Goal: Book appointment/travel/reservation

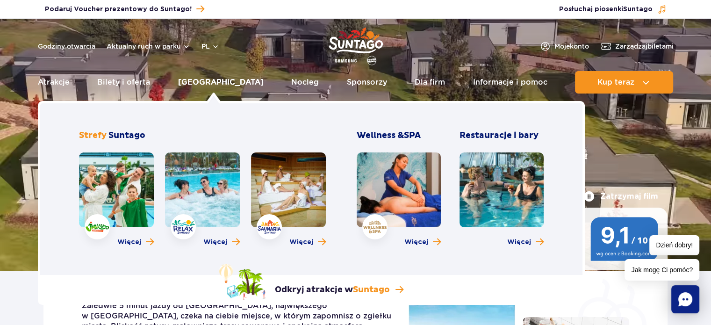
click at [215, 84] on link "[GEOGRAPHIC_DATA]" at bounding box center [221, 82] width 86 height 22
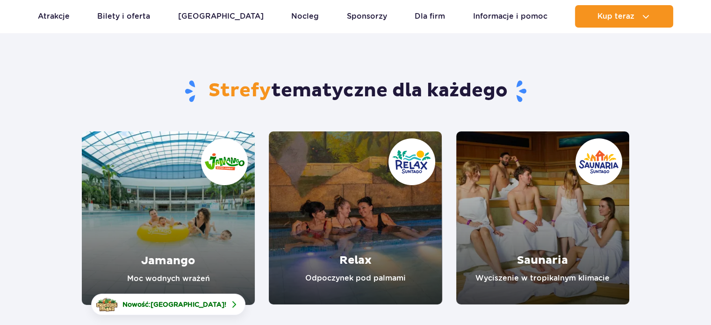
scroll to position [47, 0]
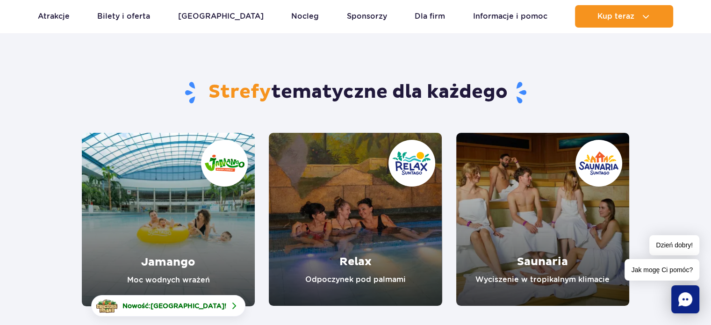
click at [187, 216] on link "Jamango" at bounding box center [168, 219] width 173 height 173
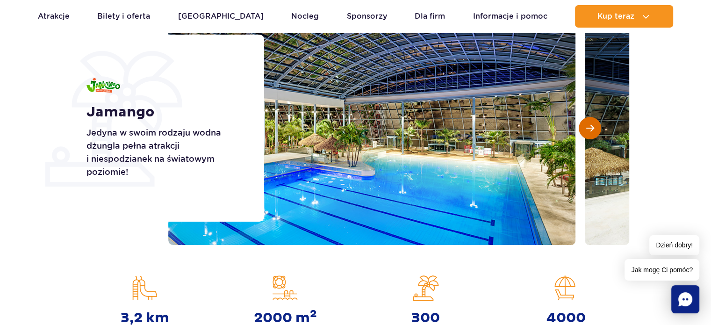
click at [590, 129] on span "Następny slajd" at bounding box center [590, 128] width 8 height 8
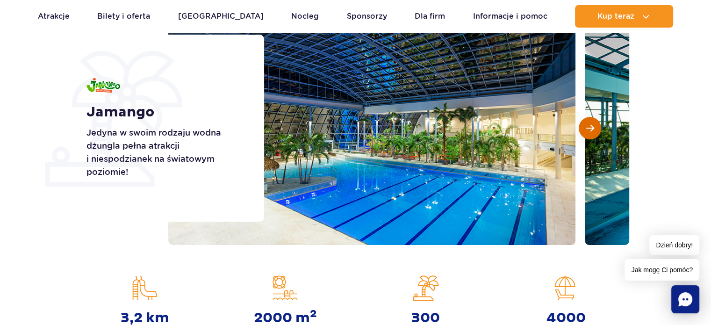
click at [590, 129] on span "Następny slajd" at bounding box center [590, 128] width 8 height 8
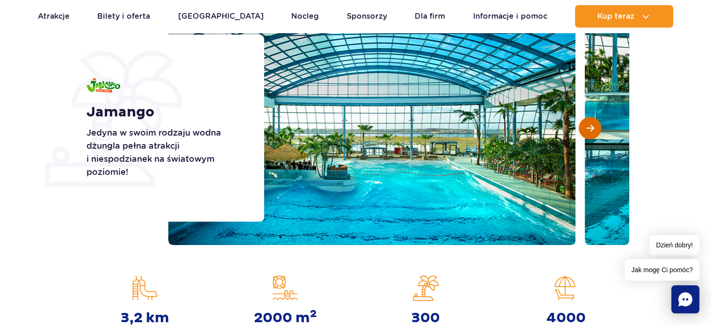
click at [590, 129] on span "Następny slajd" at bounding box center [590, 128] width 8 height 8
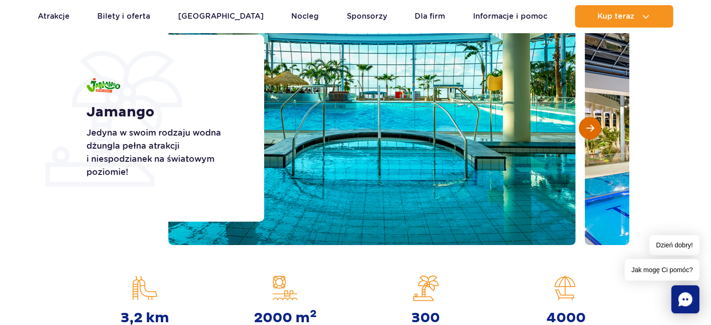
click at [590, 129] on span "Następny slajd" at bounding box center [590, 128] width 8 height 8
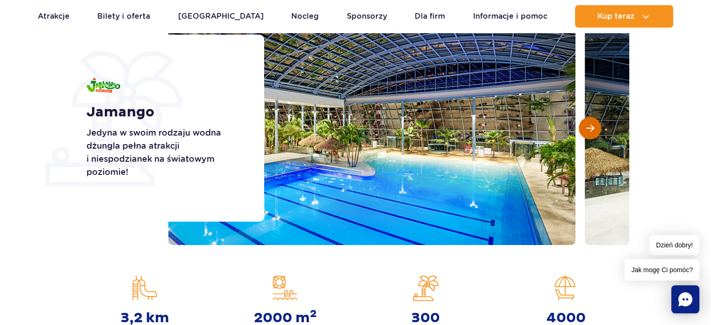
click at [590, 129] on span "Następny slajd" at bounding box center [590, 128] width 8 height 8
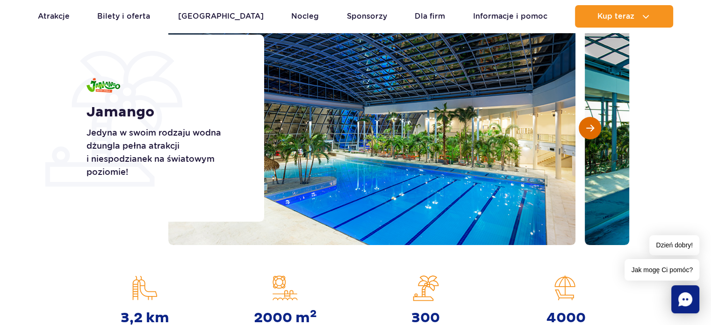
click at [590, 129] on span "Następny slajd" at bounding box center [590, 128] width 8 height 8
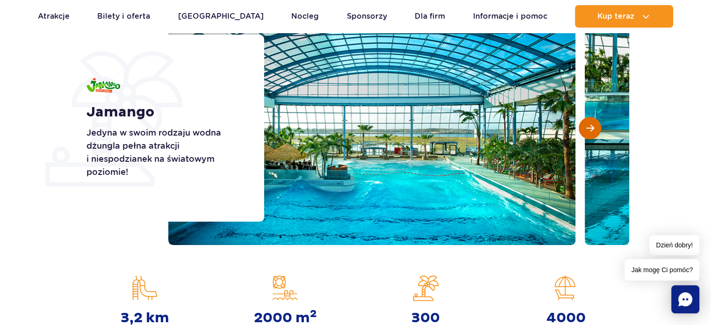
click at [590, 129] on span "Następny slajd" at bounding box center [590, 128] width 8 height 8
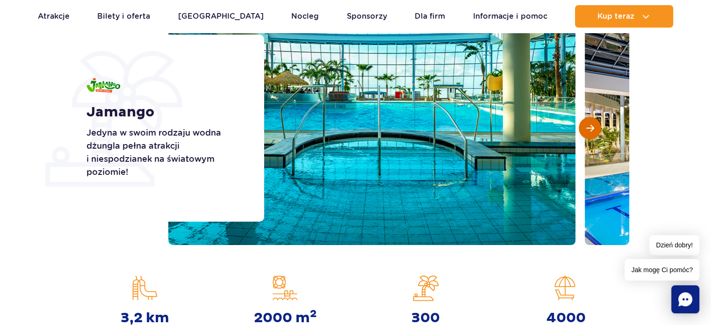
click at [590, 129] on span "Następny slajd" at bounding box center [590, 128] width 8 height 8
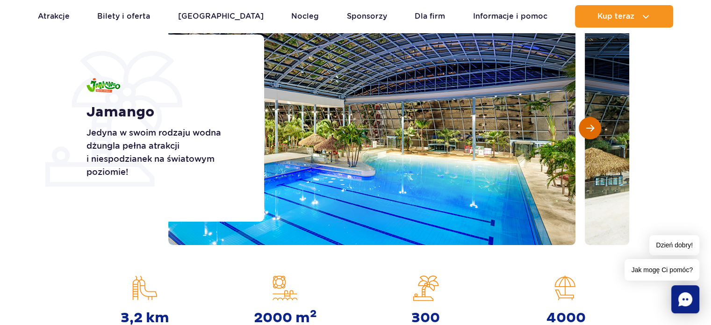
click at [590, 129] on span "Następny slajd" at bounding box center [590, 128] width 8 height 8
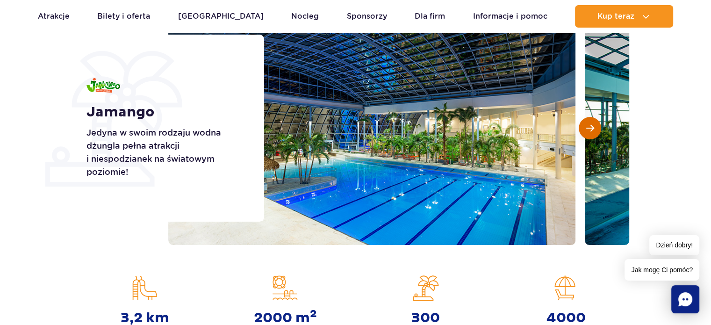
click at [590, 129] on span "Następny slajd" at bounding box center [590, 128] width 8 height 8
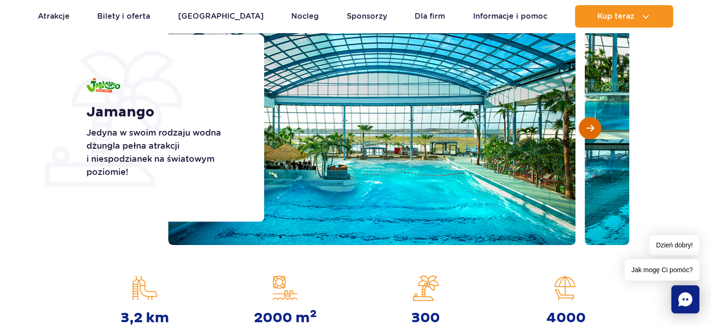
click at [590, 129] on span "Następny slajd" at bounding box center [590, 128] width 8 height 8
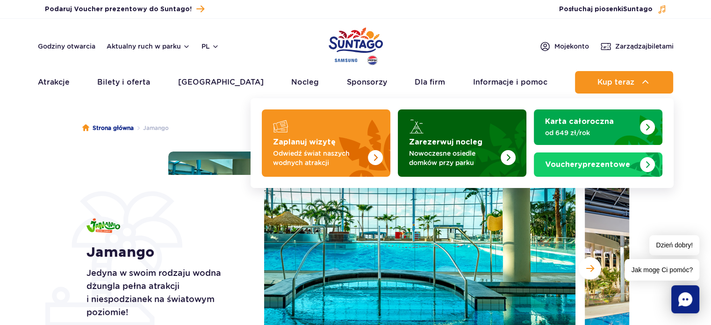
click at [484, 136] on img "Zarezerwuj nocleg" at bounding box center [485, 140] width 82 height 73
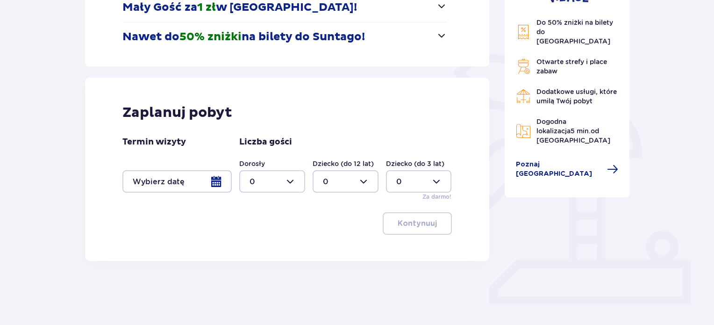
scroll to position [187, 0]
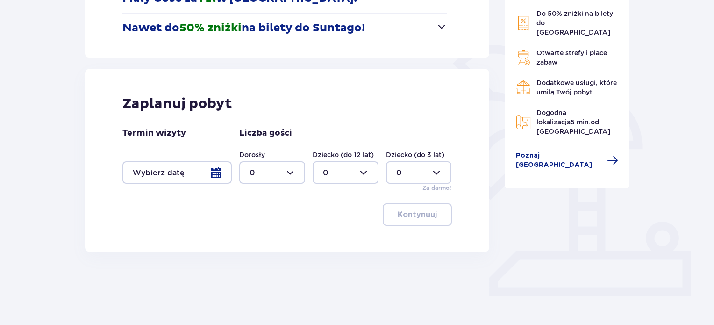
click at [217, 173] on div at bounding box center [176, 172] width 109 height 22
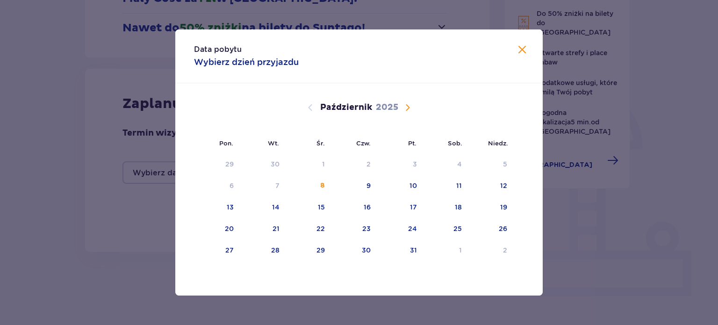
click at [403, 106] on span "Następny miesiąc" at bounding box center [407, 107] width 11 height 11
drag, startPoint x: 416, startPoint y: 180, endPoint x: 496, endPoint y: 191, distance: 81.6
click at [420, 181] on div "9" at bounding box center [399, 186] width 46 height 21
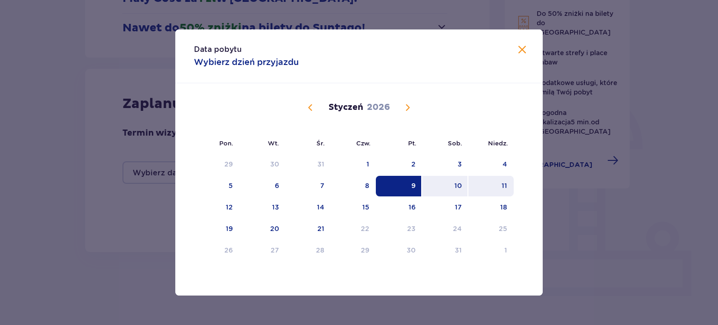
click at [508, 183] on div "11" at bounding box center [490, 186] width 45 height 21
type input "09.01.26 - 11.01.26"
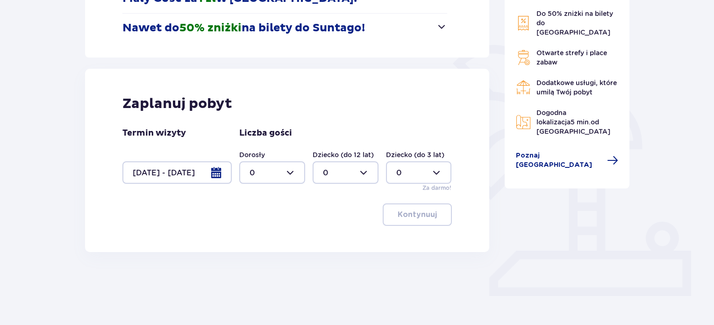
click at [301, 177] on div at bounding box center [272, 172] width 66 height 22
click at [287, 237] on div "2" at bounding box center [272, 240] width 45 height 10
type input "2"
click at [334, 171] on div at bounding box center [346, 172] width 66 height 22
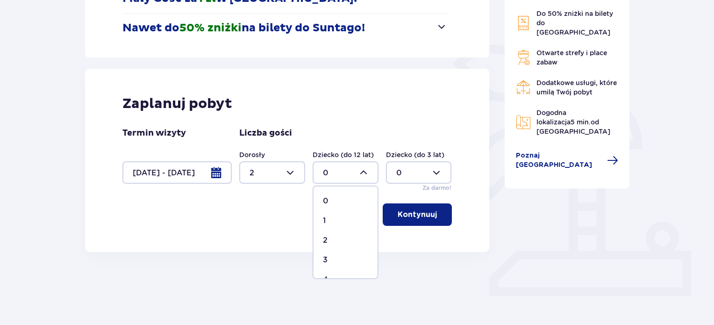
click at [330, 243] on div "2" at bounding box center [345, 240] width 45 height 10
type input "2"
click at [423, 216] on p "Kontynuuj" at bounding box center [417, 214] width 39 height 10
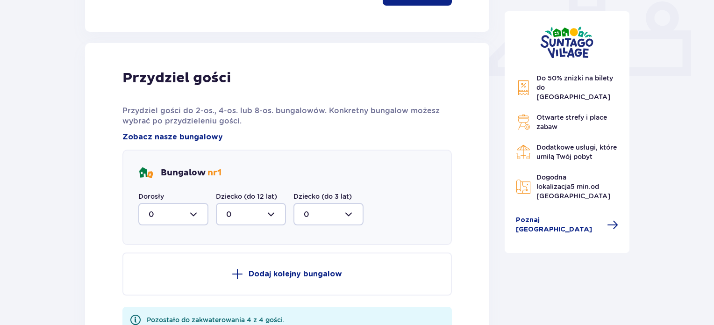
scroll to position [438, 0]
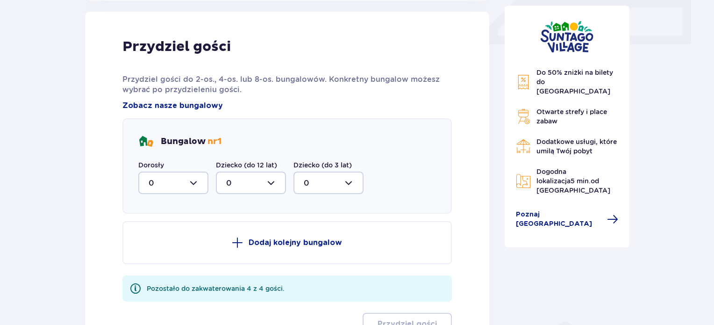
click at [178, 181] on div at bounding box center [173, 183] width 70 height 22
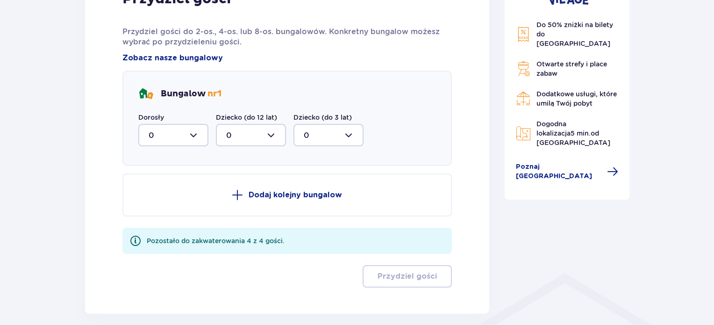
scroll to position [530, 0]
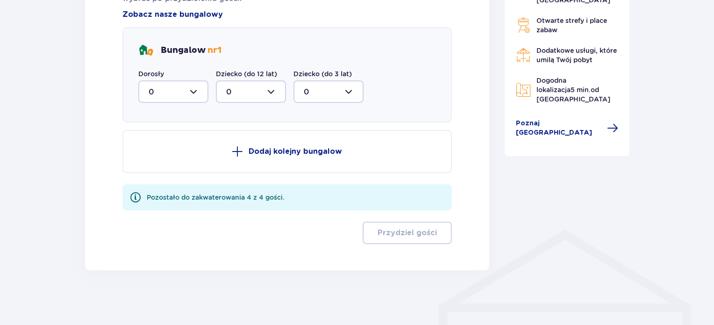
click at [158, 85] on div at bounding box center [173, 91] width 70 height 22
click at [183, 155] on div "2" at bounding box center [174, 159] width 50 height 10
type input "2"
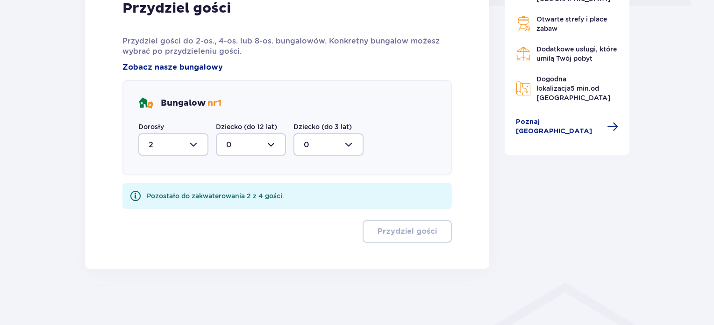
scroll to position [476, 0]
click at [251, 141] on div at bounding box center [251, 145] width 70 height 22
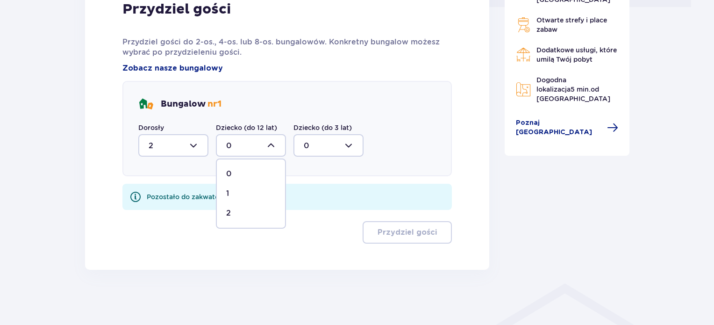
click at [251, 214] on div "2" at bounding box center [251, 213] width 50 height 10
type input "2"
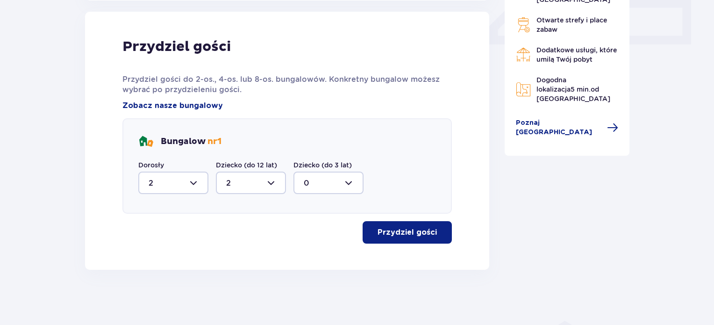
click at [406, 238] on button "Przydziel gości" at bounding box center [407, 232] width 89 height 22
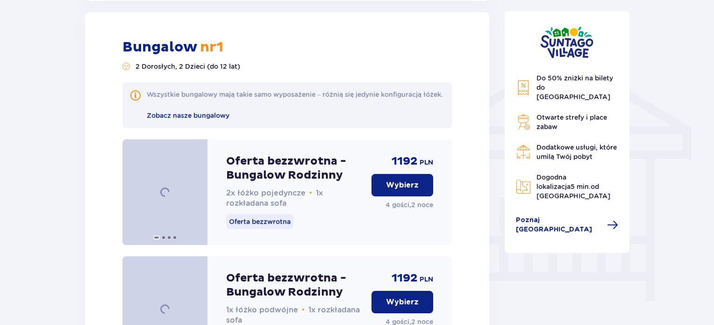
scroll to position [754, 0]
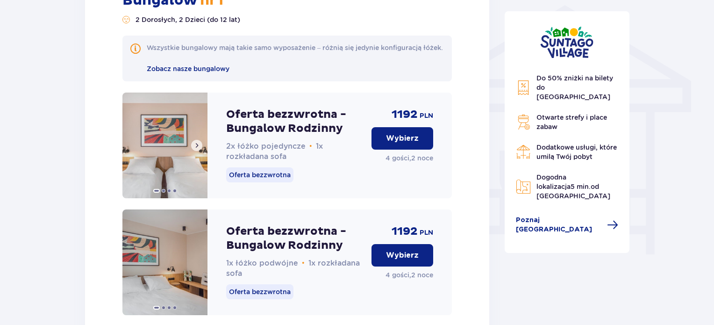
click at [165, 128] on img at bounding box center [164, 146] width 85 height 106
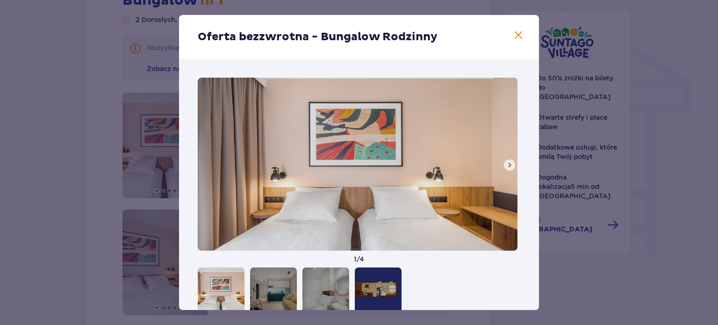
click at [520, 38] on span at bounding box center [518, 35] width 11 height 11
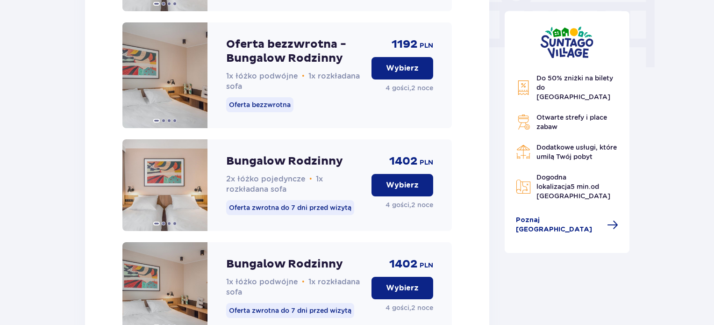
scroll to position [707, 0]
